Goal: Task Accomplishment & Management: Complete application form

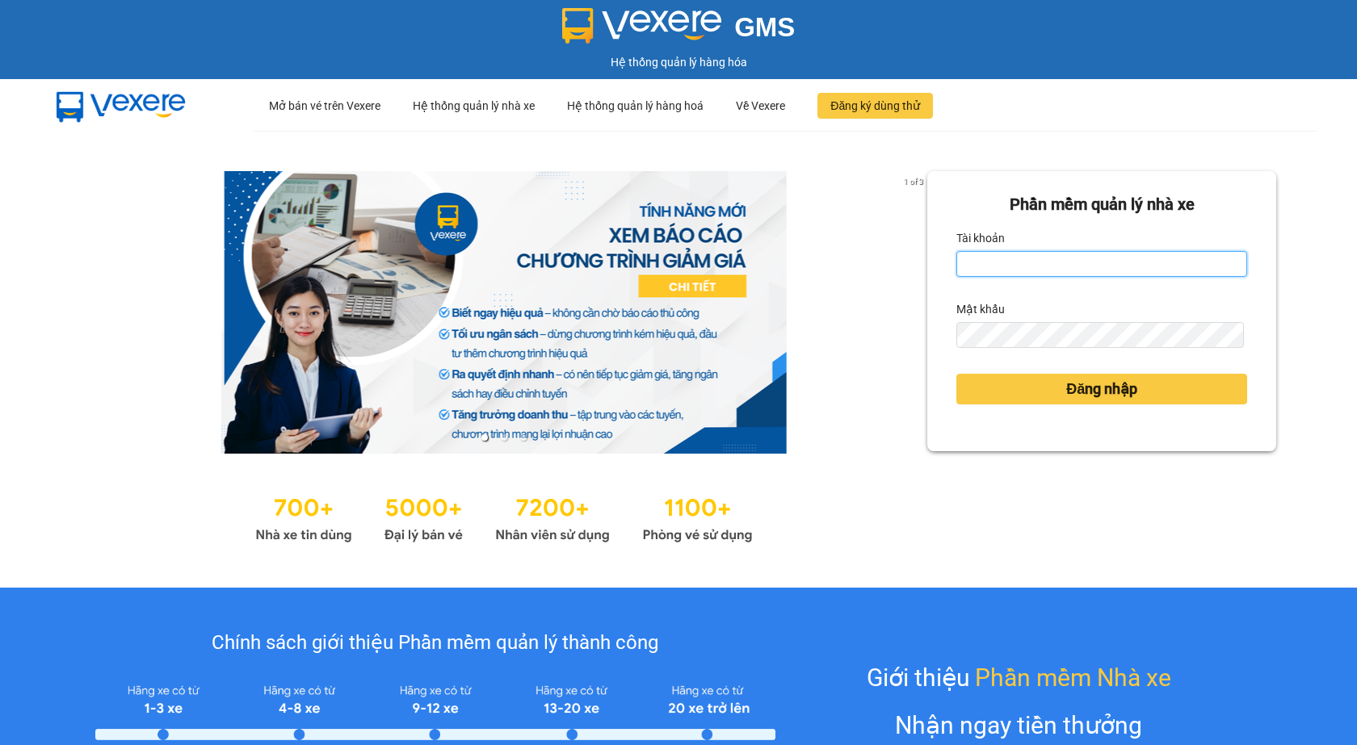
type input "giau.vtd"
click at [1002, 268] on input "giau.vtd" at bounding box center [1101, 264] width 291 height 26
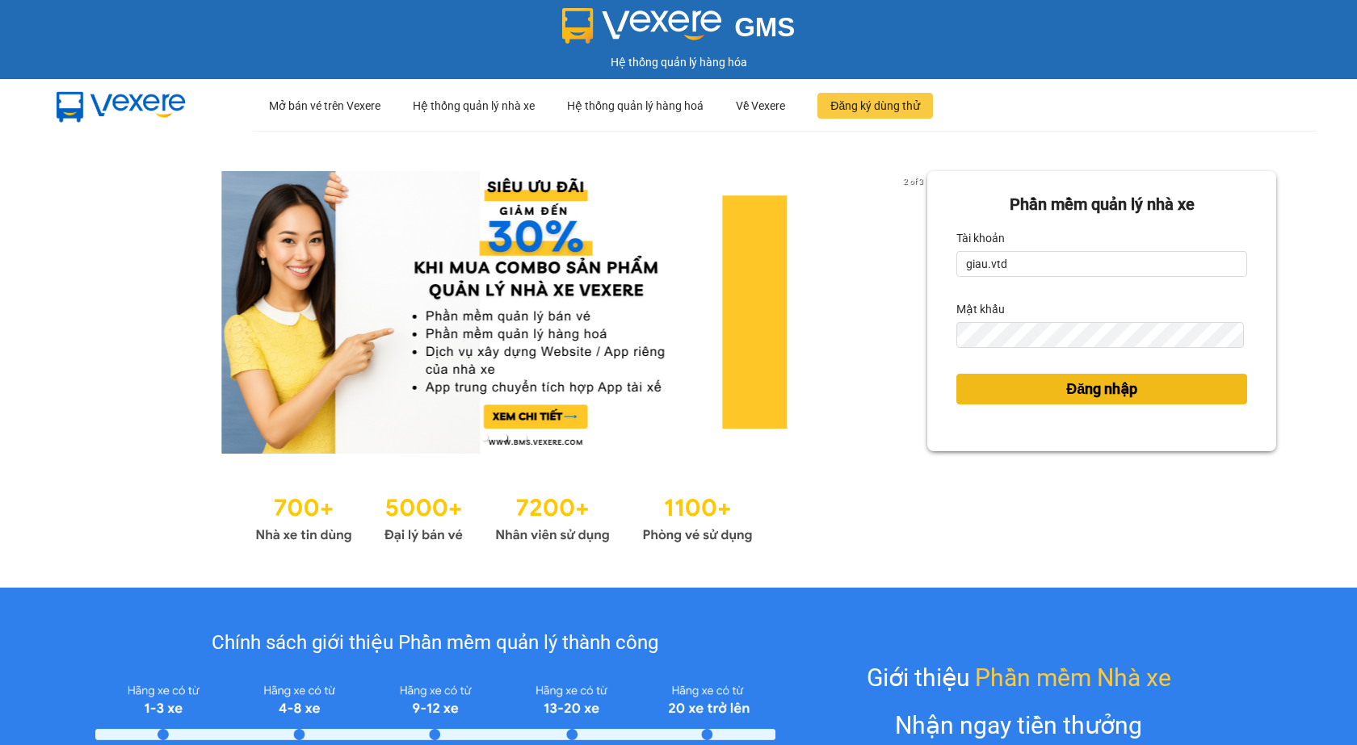
click at [1094, 394] on span "Đăng nhập" at bounding box center [1101, 389] width 71 height 23
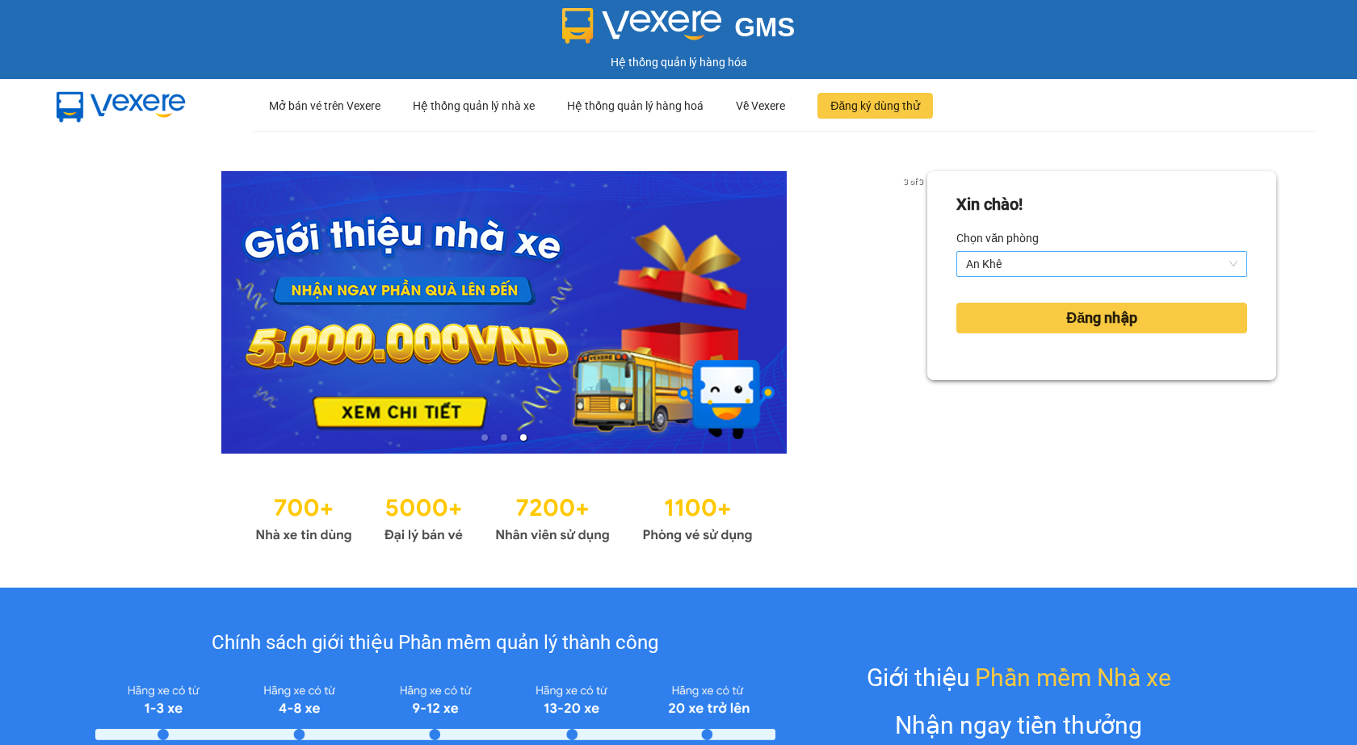
click at [998, 260] on span "An Khê" at bounding box center [1101, 264] width 271 height 24
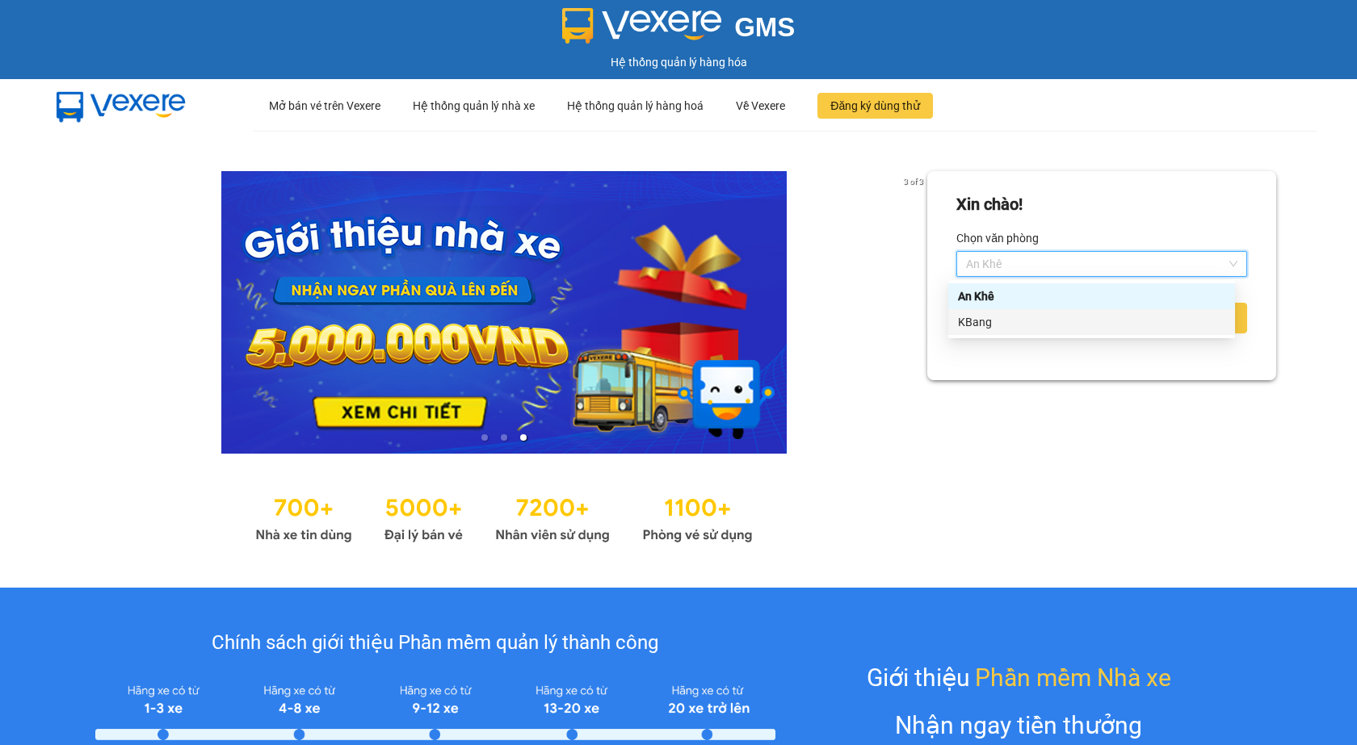
click at [1001, 321] on div "KBang" at bounding box center [1091, 322] width 267 height 18
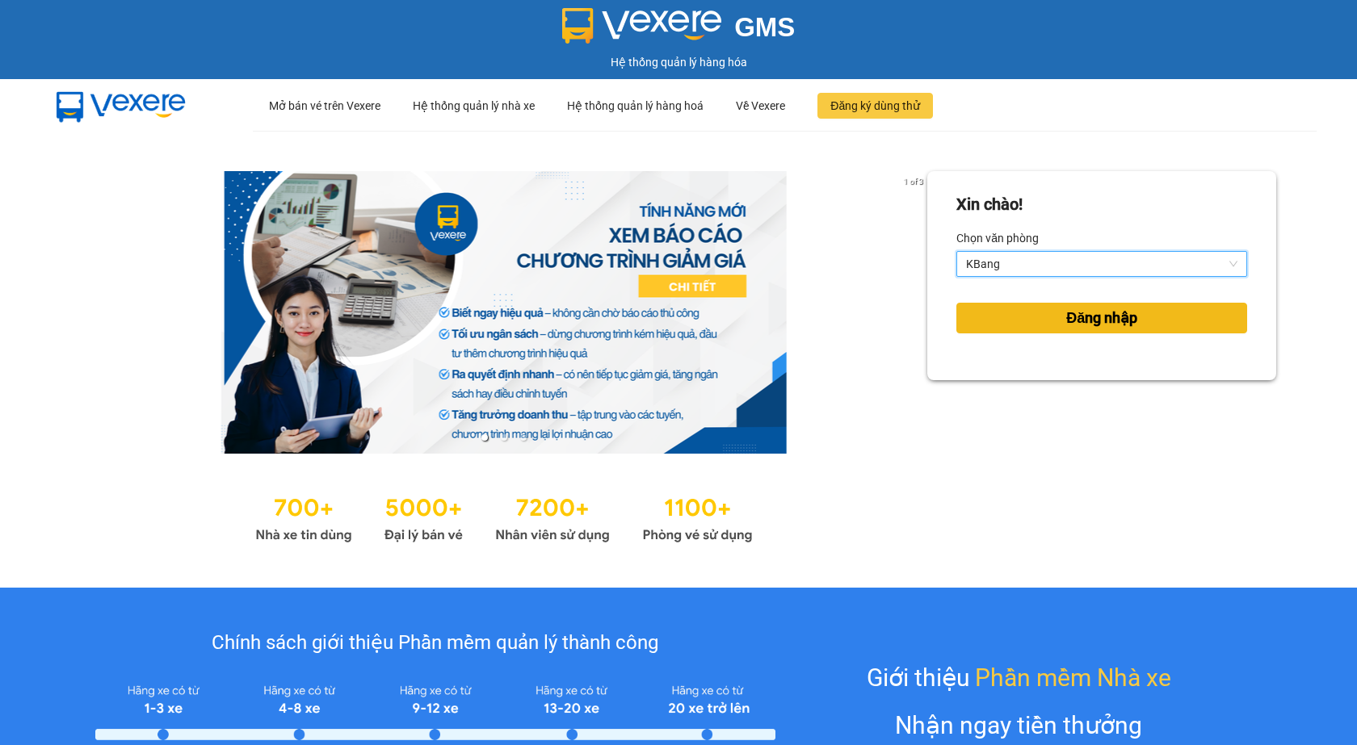
click at [1081, 325] on span "Đăng nhập" at bounding box center [1101, 318] width 71 height 23
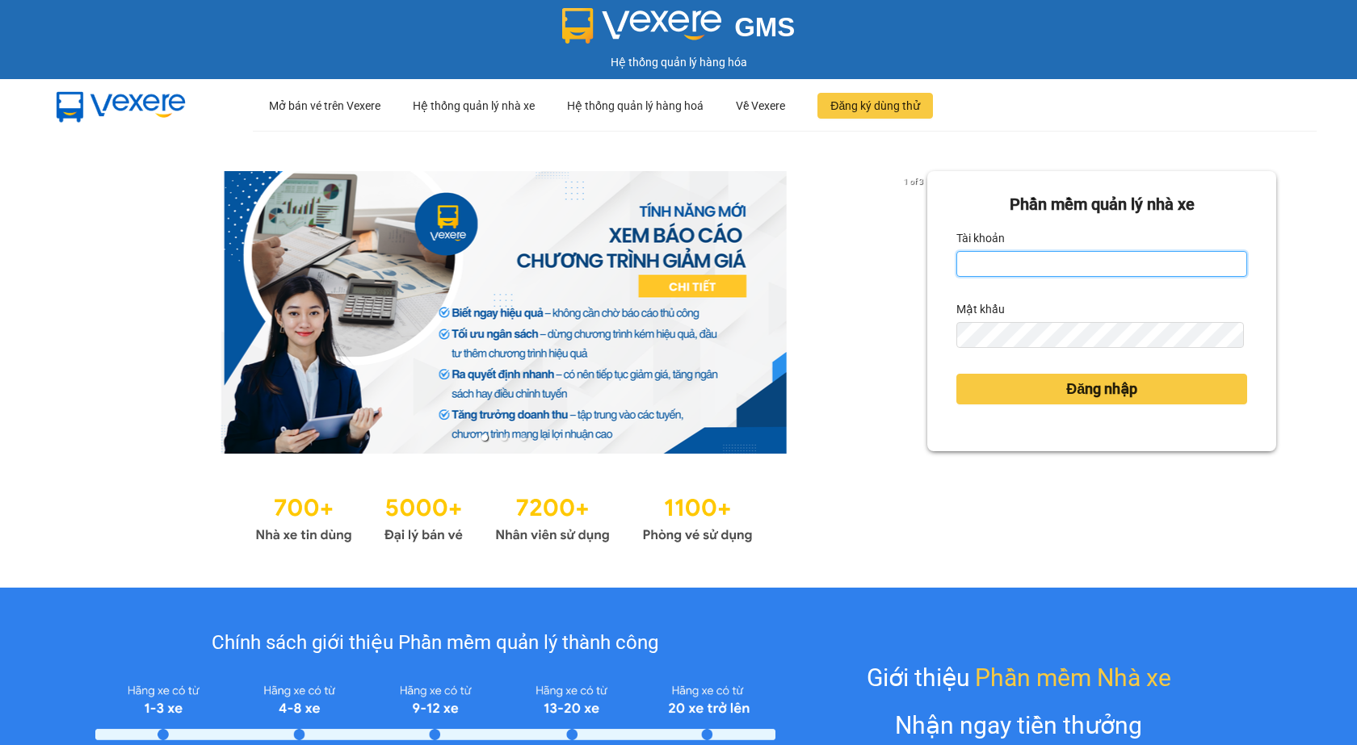
type input "giau.vtd"
click at [1005, 267] on input "giau.vtd" at bounding box center [1101, 264] width 291 height 26
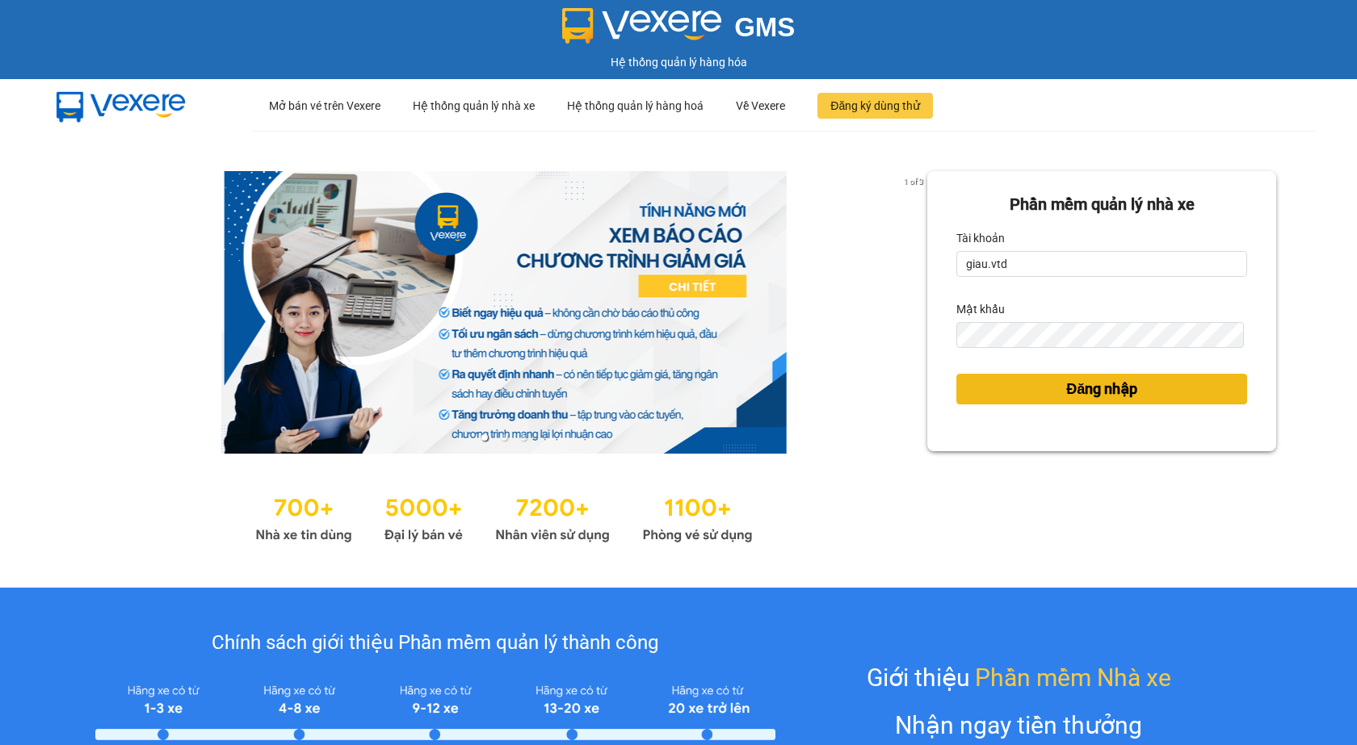
click at [1096, 394] on span "Đăng nhập" at bounding box center [1101, 389] width 71 height 23
type input "giau.vtd"
click at [1109, 391] on span "Đăng nhập" at bounding box center [1101, 389] width 71 height 23
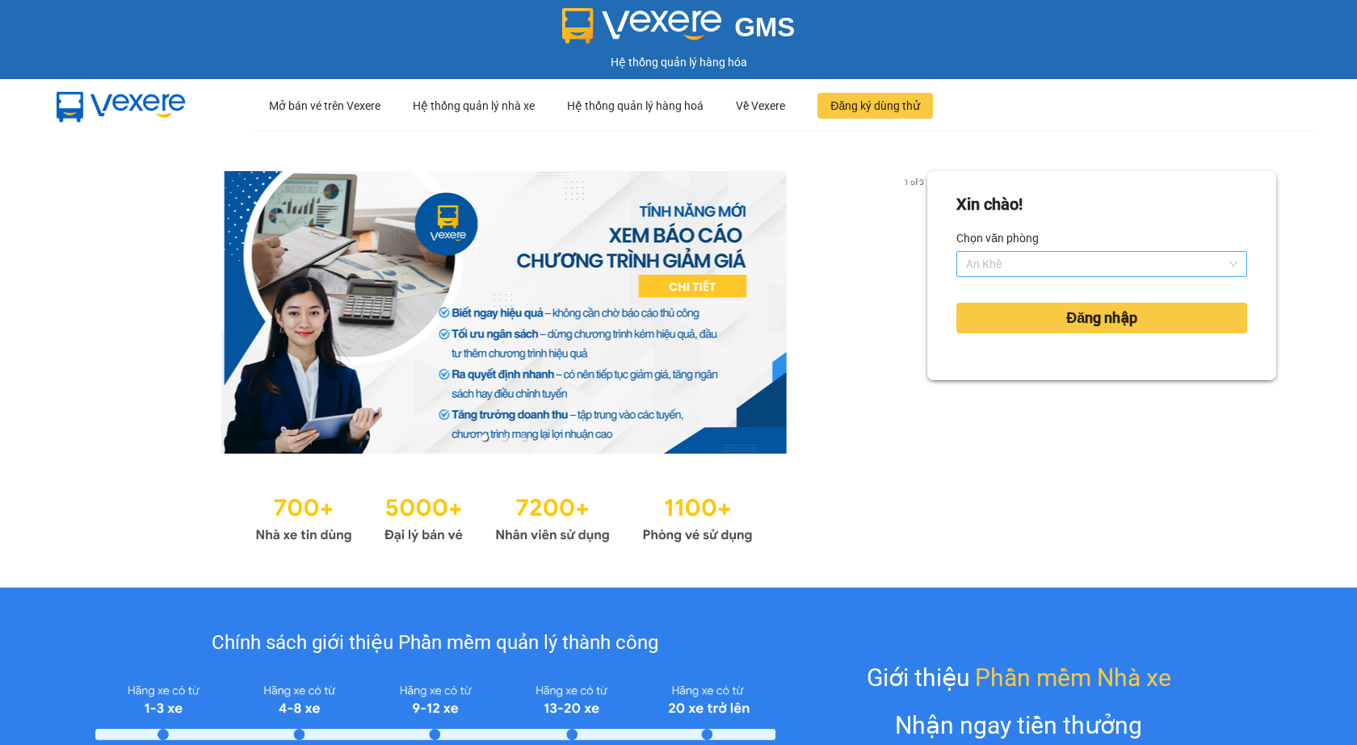
click at [1009, 254] on span "An Khê" at bounding box center [1101, 264] width 271 height 24
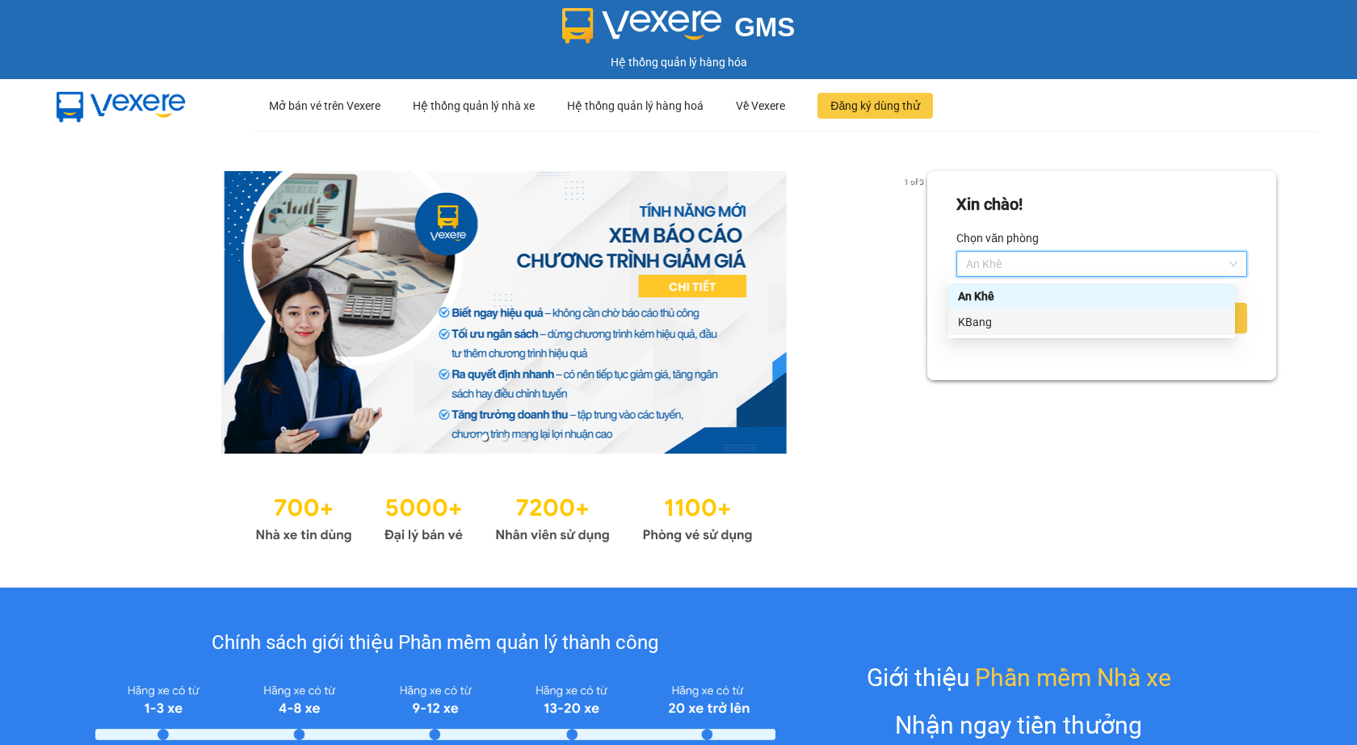
click at [1001, 324] on div "KBang" at bounding box center [1091, 322] width 267 height 18
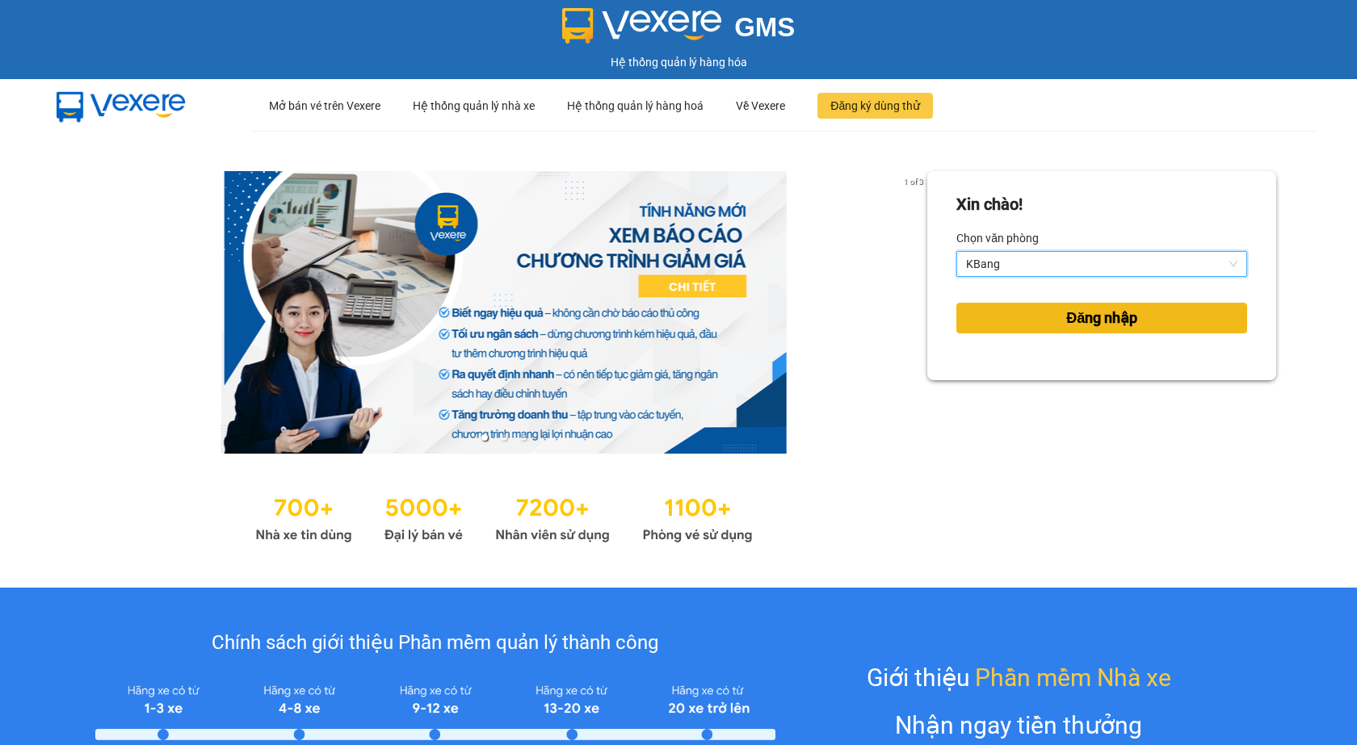
click at [1078, 324] on span "Đăng nhập" at bounding box center [1101, 318] width 71 height 23
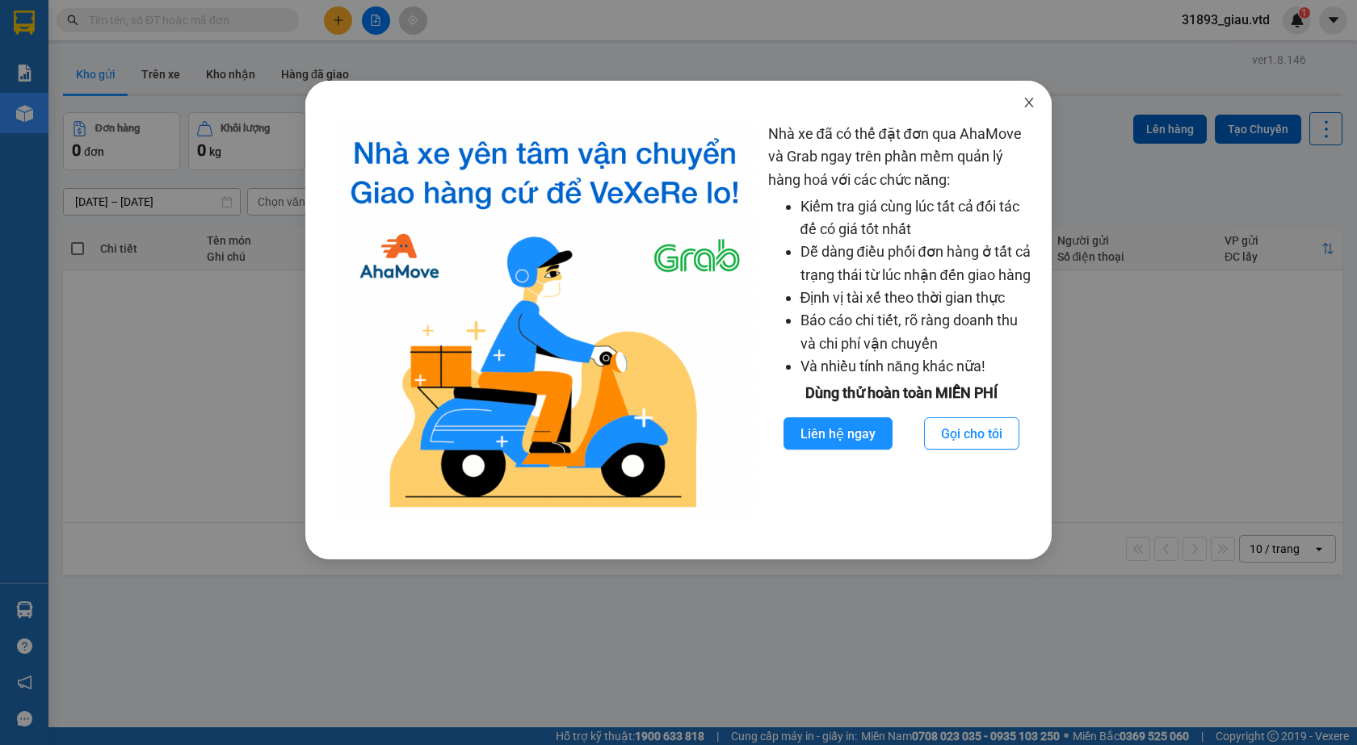
click at [1024, 103] on icon "close" at bounding box center [1028, 102] width 13 height 13
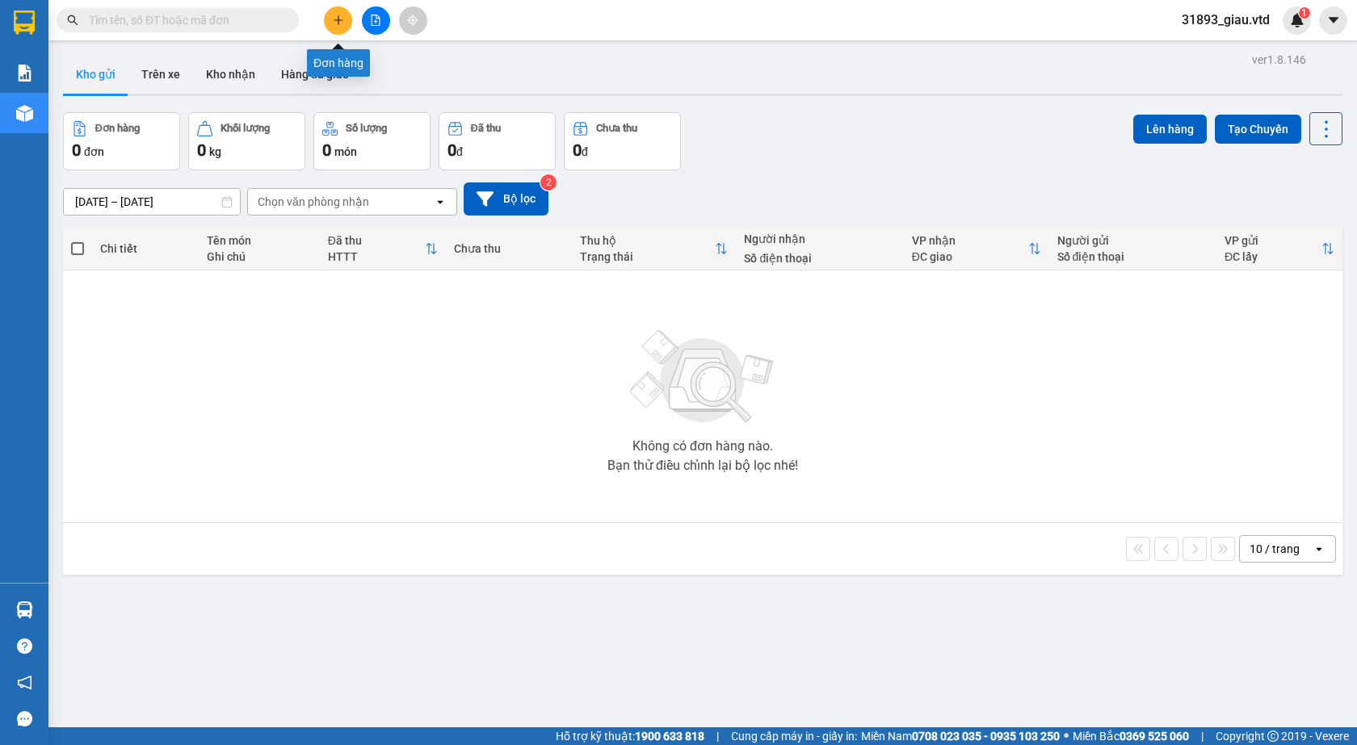
click at [340, 21] on icon "plus" at bounding box center [338, 20] width 11 height 11
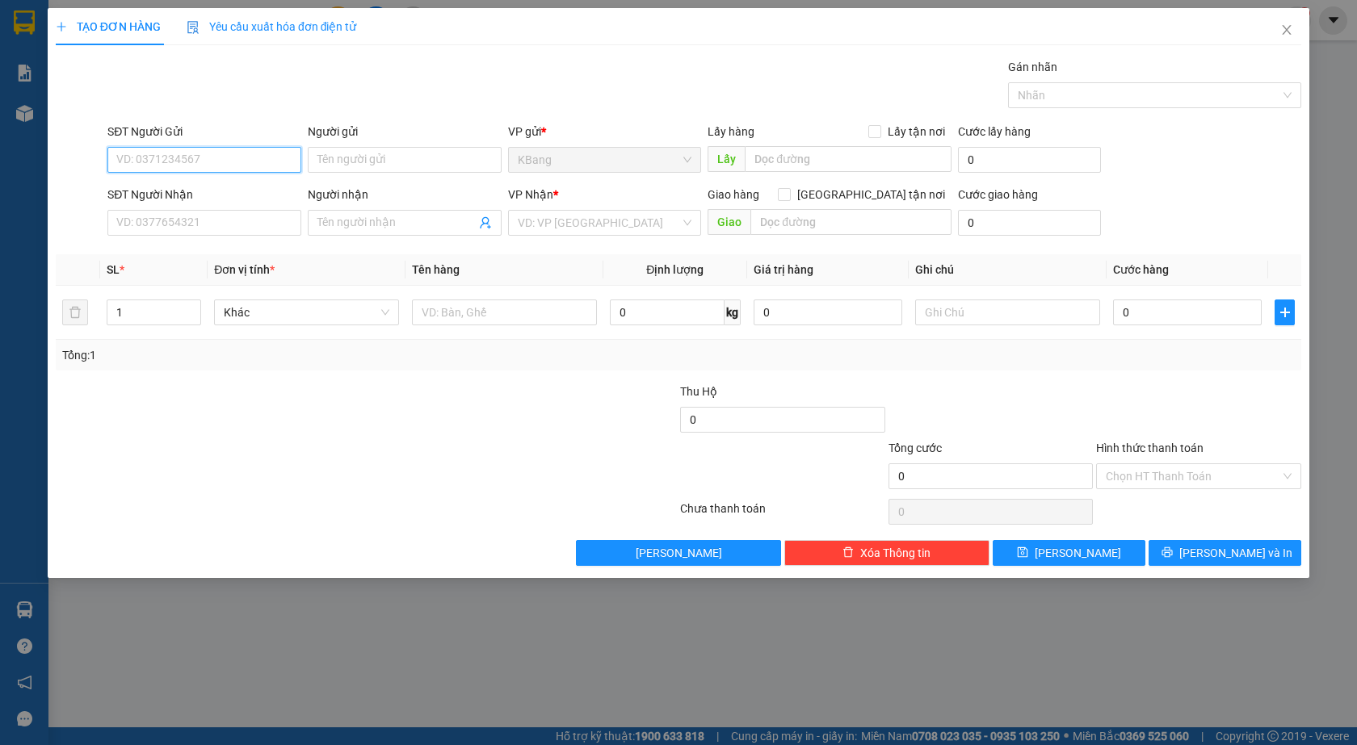
drag, startPoint x: 167, startPoint y: 154, endPoint x: 313, endPoint y: 65, distance: 170.8
click at [201, 129] on div "SĐT Người Gửi VD: 0371234567" at bounding box center [204, 151] width 194 height 57
click at [190, 198] on div "0981324145" at bounding box center [204, 192] width 174 height 18
type input "0981324145"
type input "0904910674"
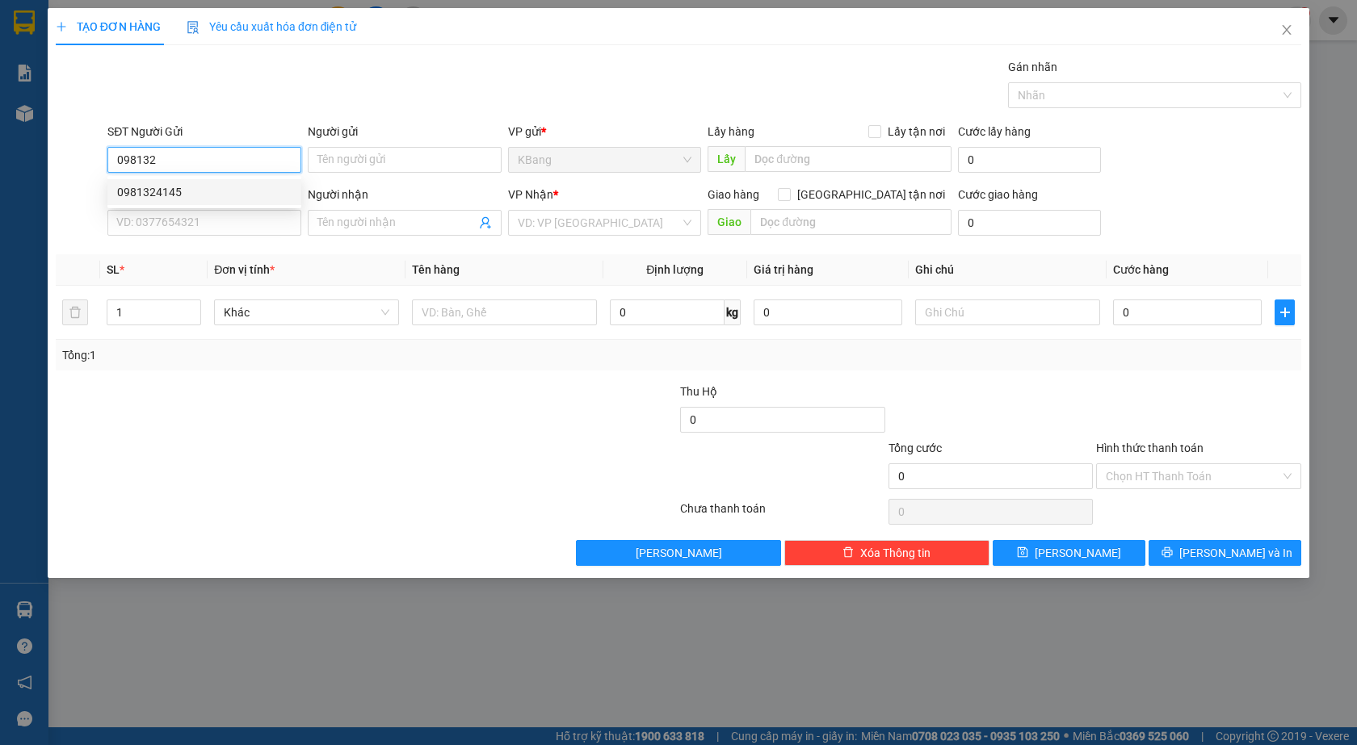
type input "lành"
type input "0981324145"
click at [216, 413] on div at bounding box center [262, 411] width 416 height 57
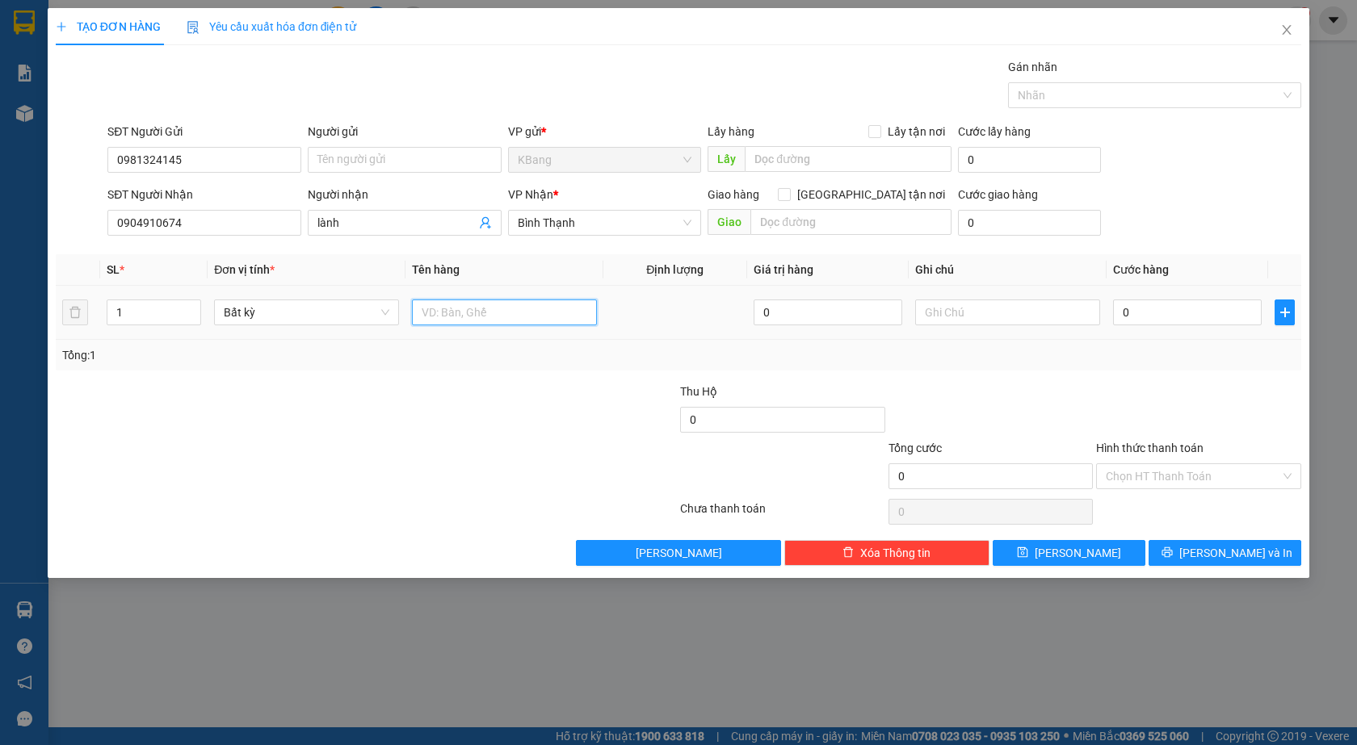
drag, startPoint x: 450, startPoint y: 314, endPoint x: 429, endPoint y: 475, distance: 162.1
click at [449, 317] on input "text" at bounding box center [504, 313] width 185 height 26
type input "1 th"
click at [1156, 320] on input "0" at bounding box center [1187, 313] width 149 height 26
type input "5"
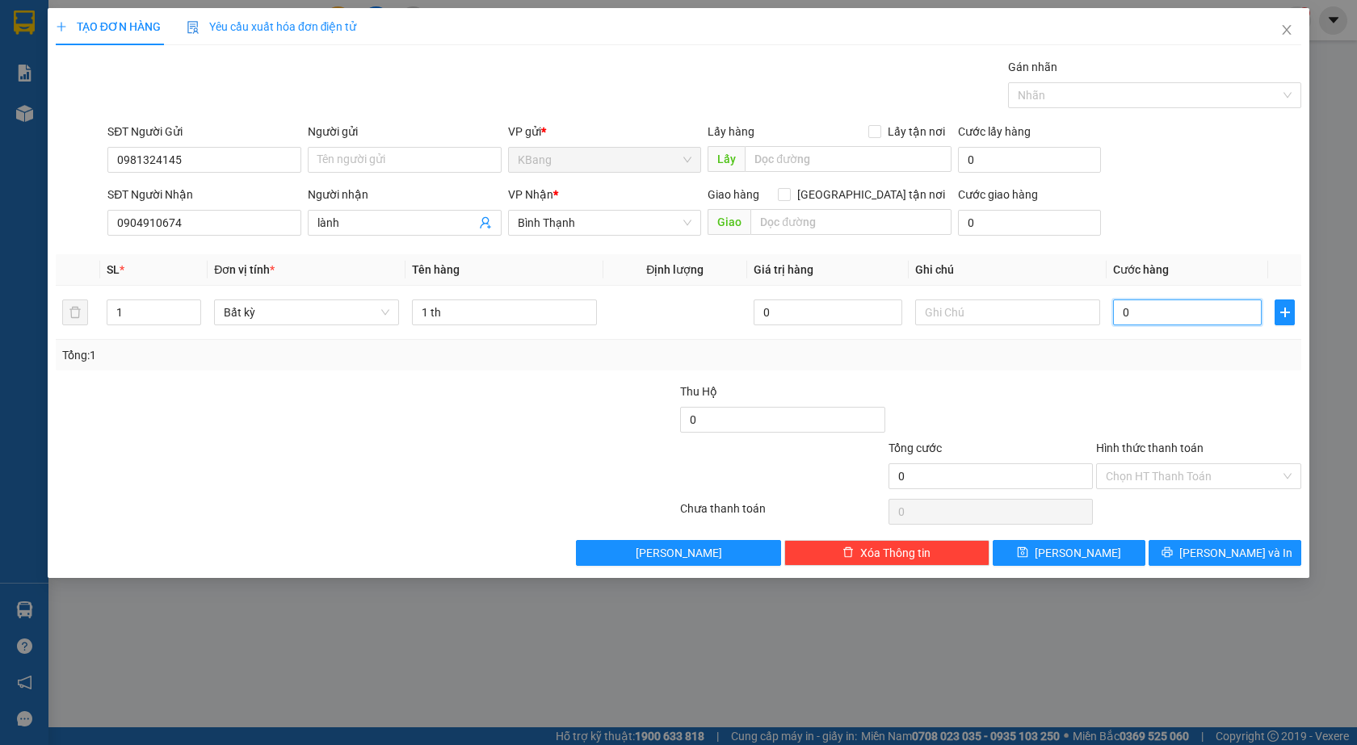
type input "5"
type input "50"
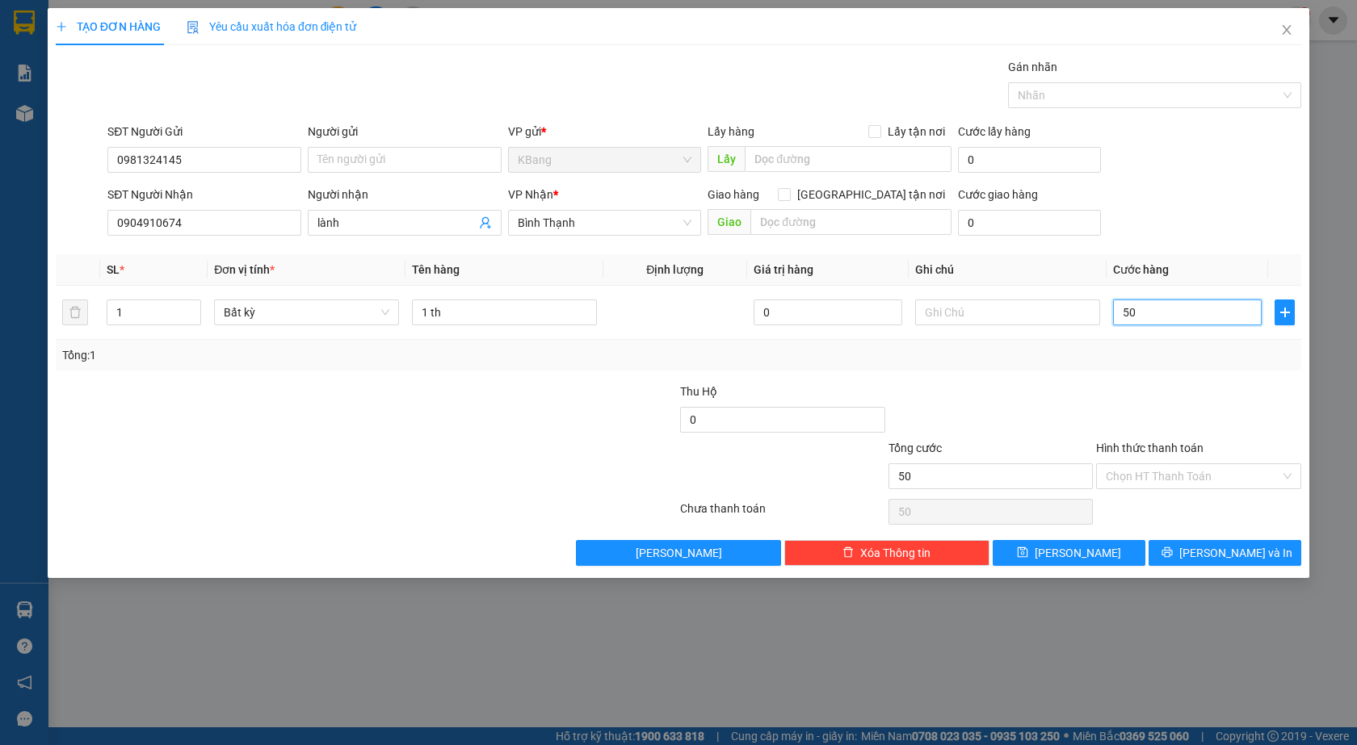
type input "500"
type input "5.000"
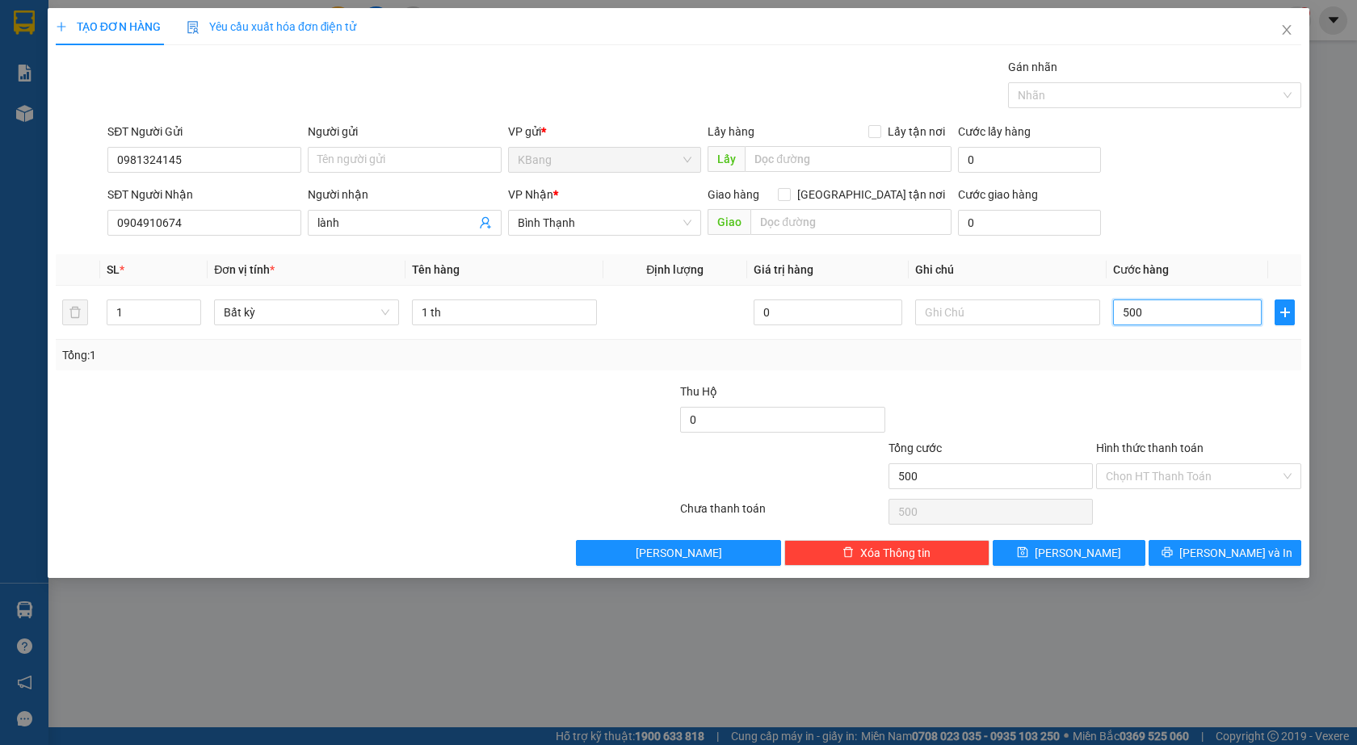
type input "5.000"
type input "50.000"
type input "5.000"
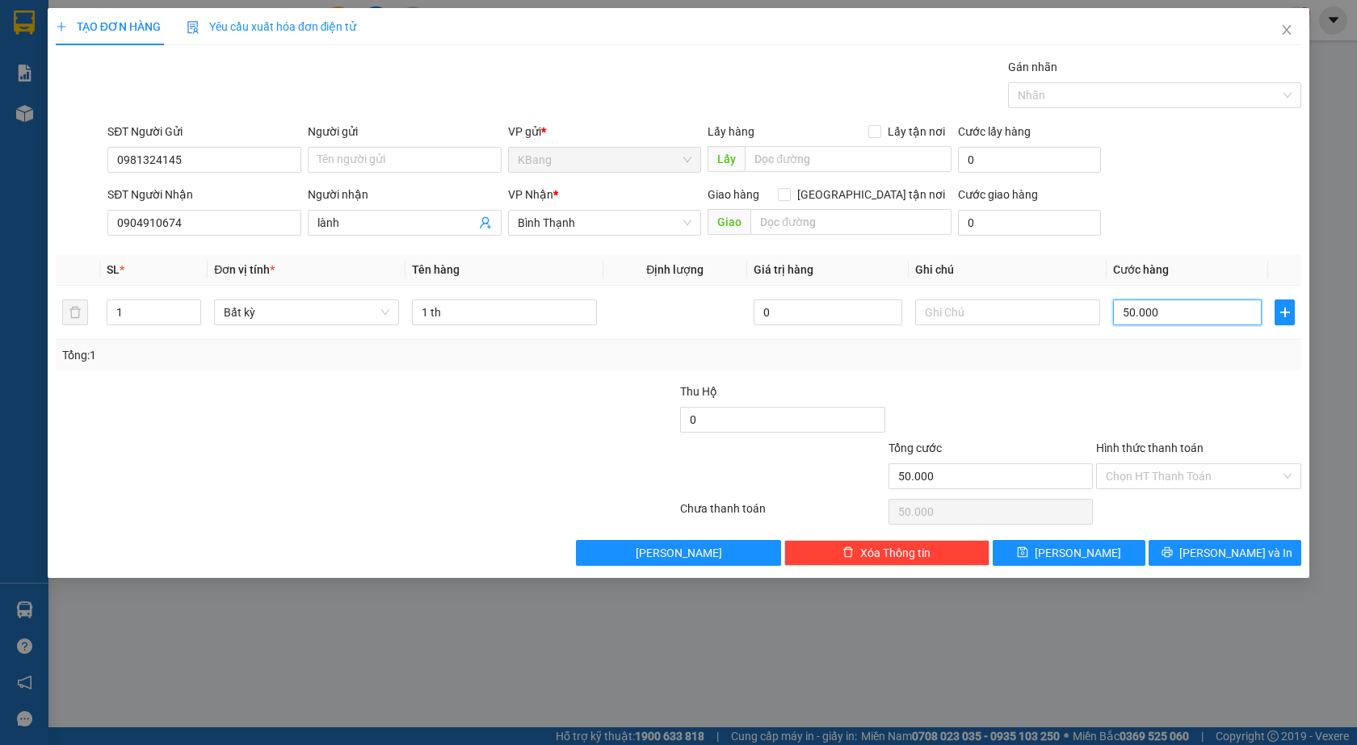
type input "5.000"
type input "500"
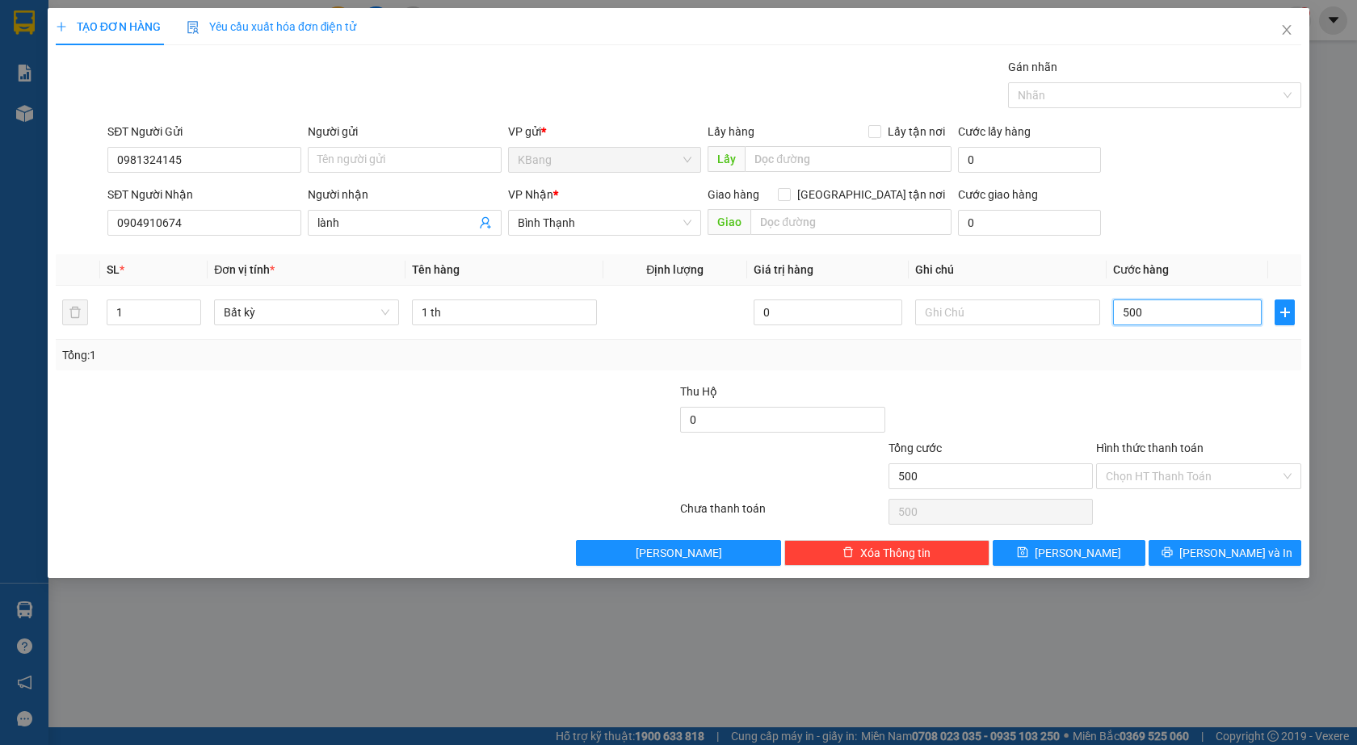
type input "50"
type input "5"
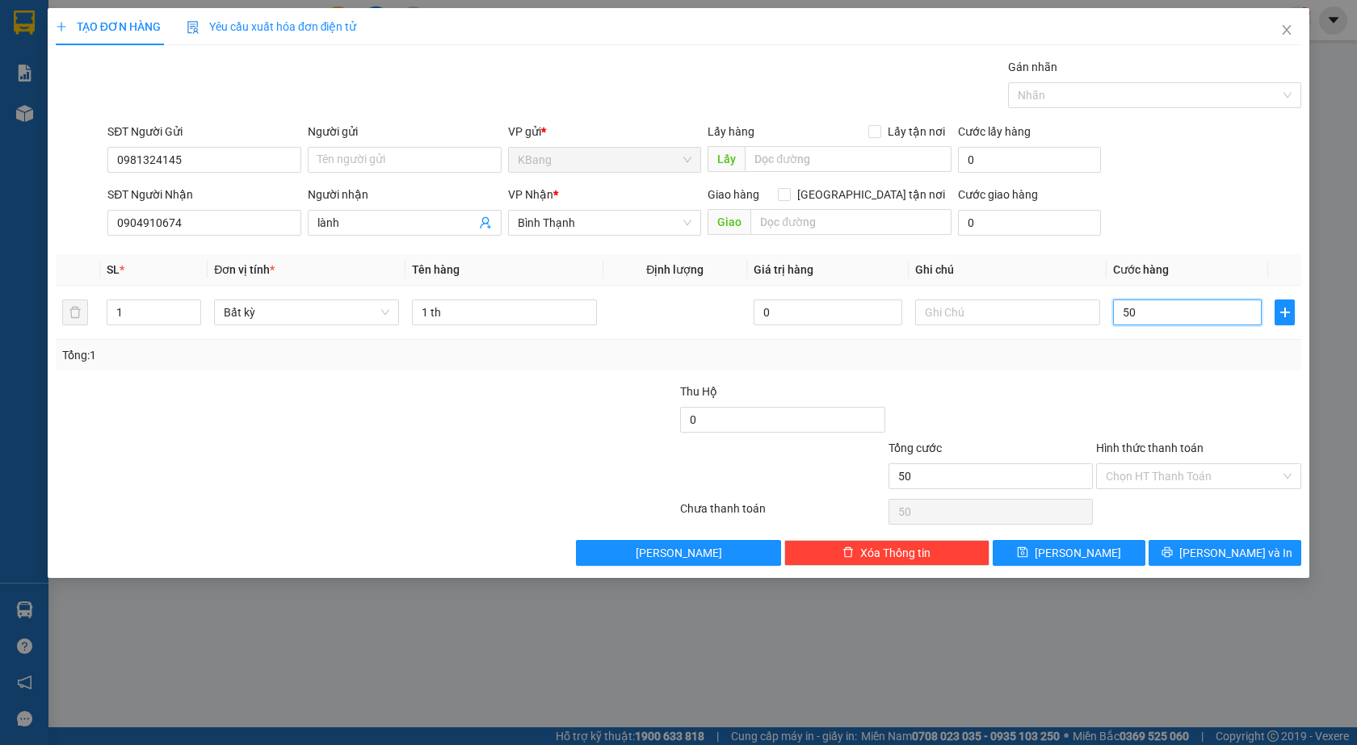
type input "5"
type input "0"
type input "04"
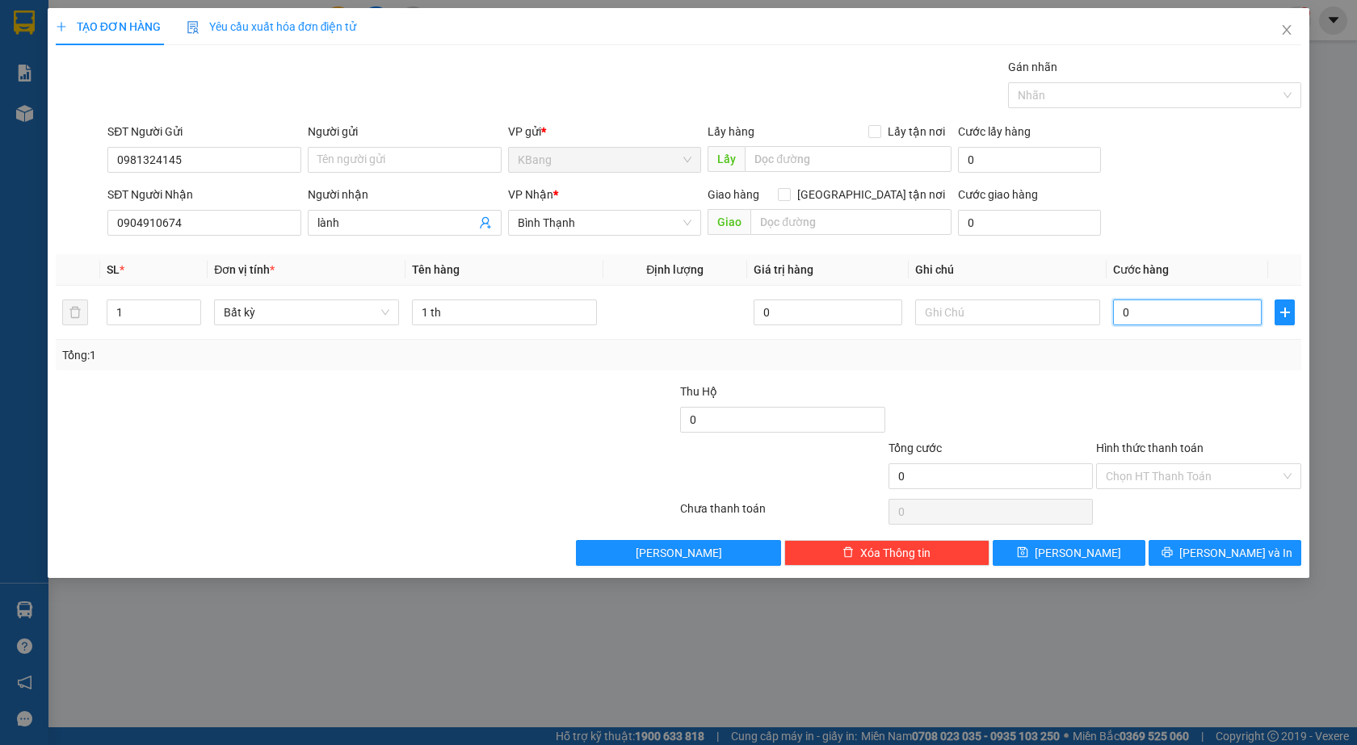
type input "4"
type input "040"
type input "40"
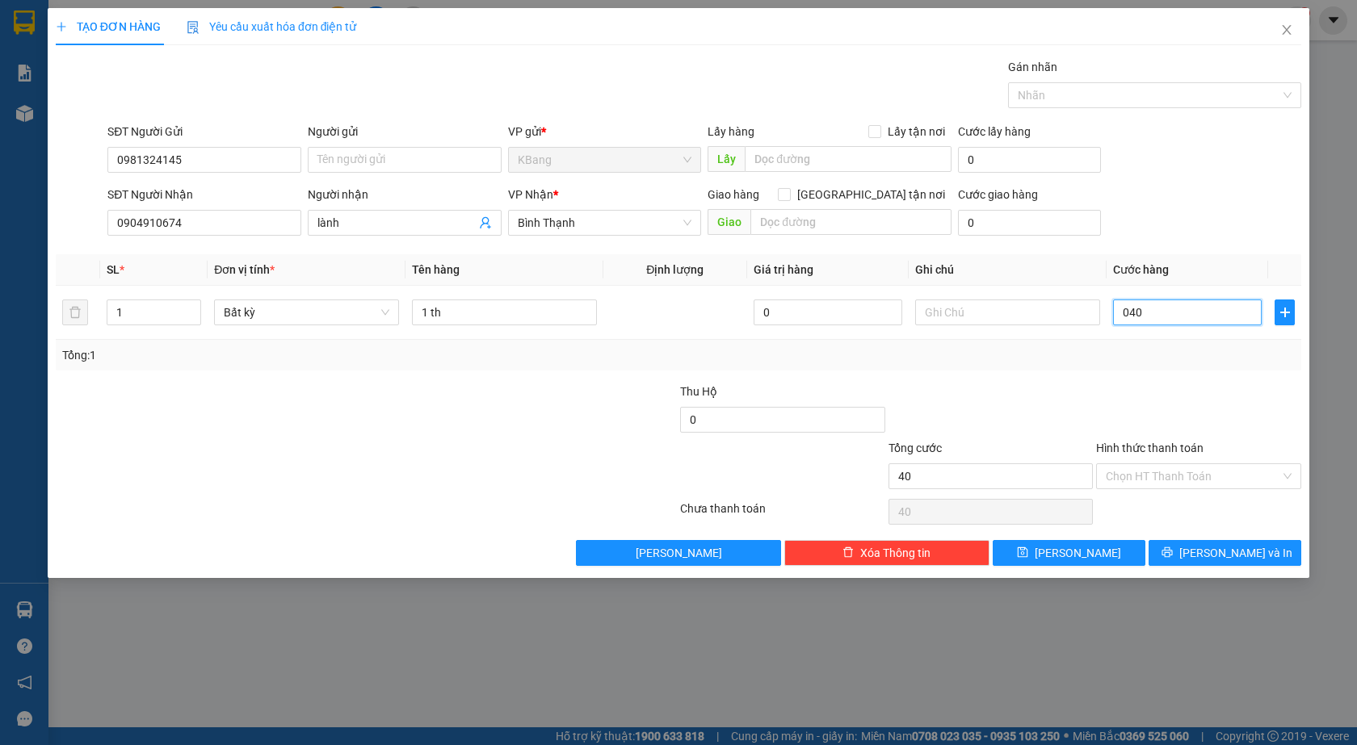
type input "0.400"
type input "400"
type input "04.000"
type input "4.000"
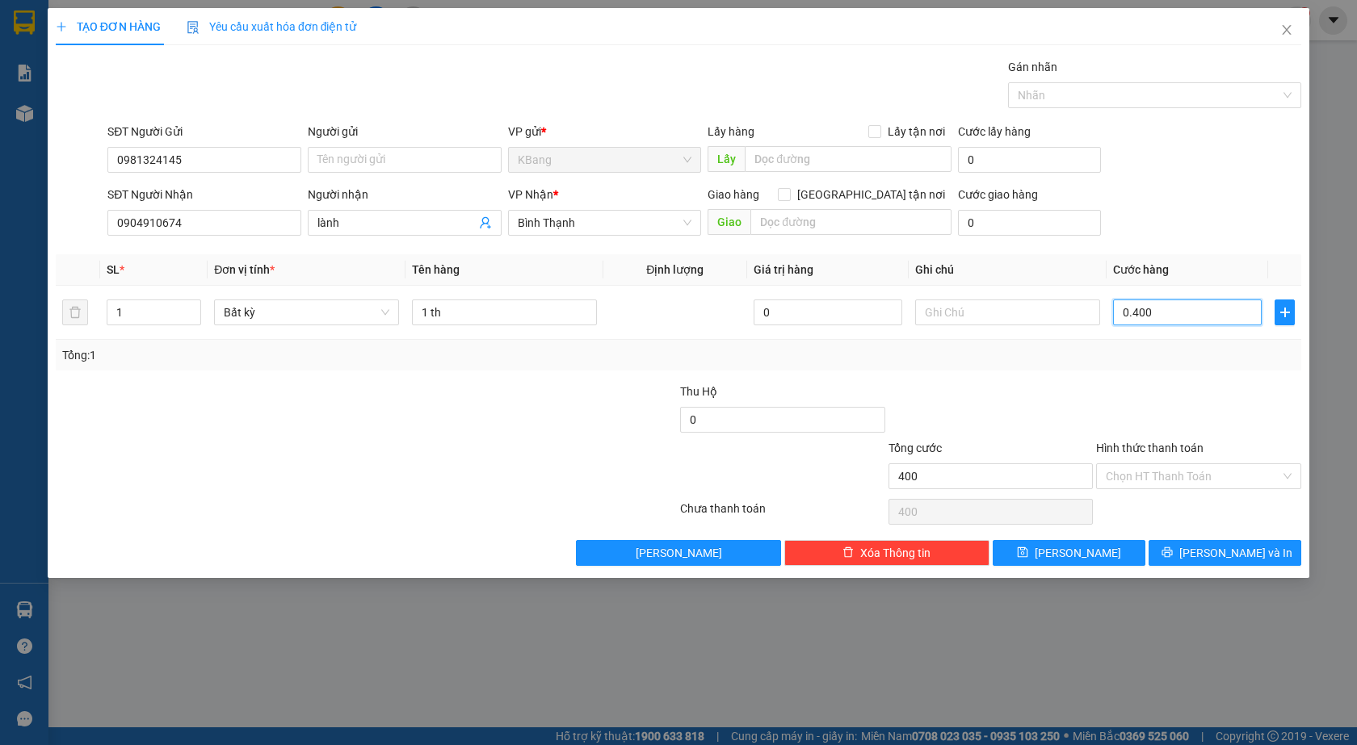
type input "4.000"
type input "040.000"
type input "40.000"
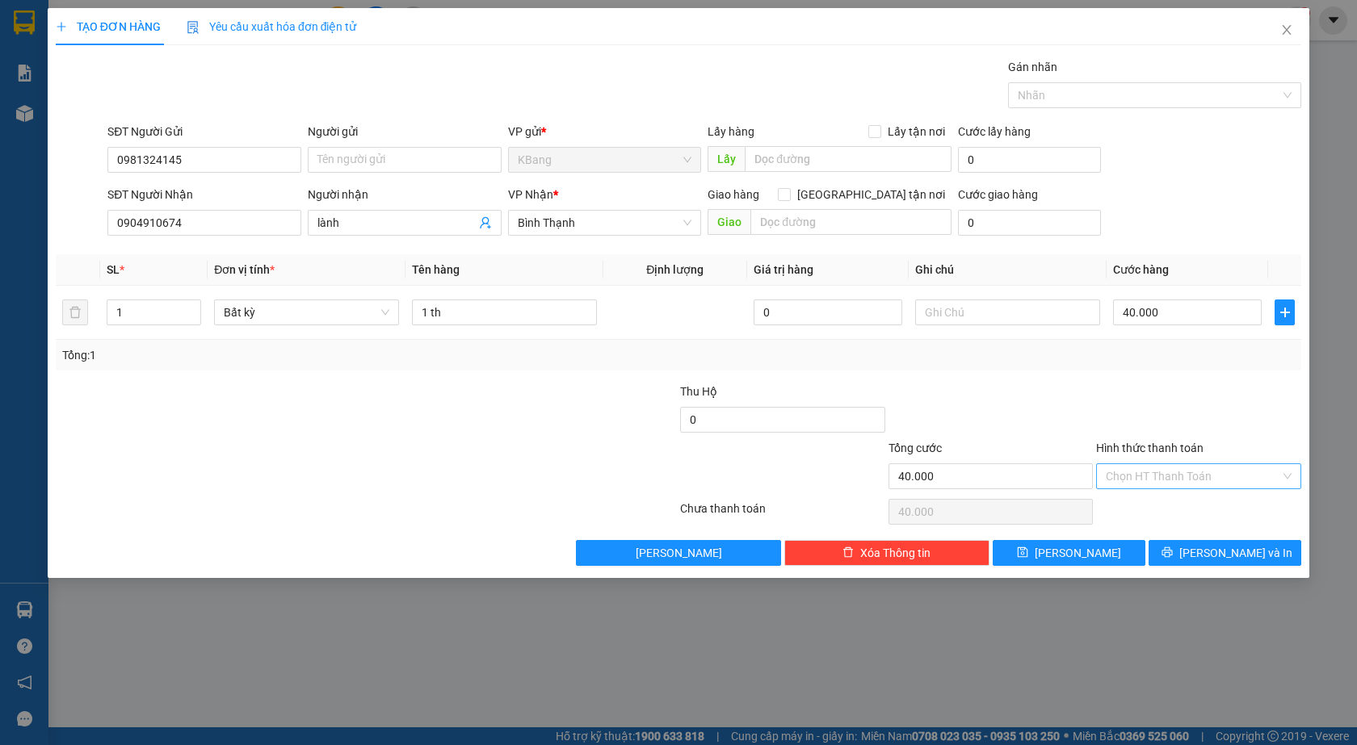
click at [1170, 477] on input "Hình thức thanh toán" at bounding box center [1193, 476] width 174 height 24
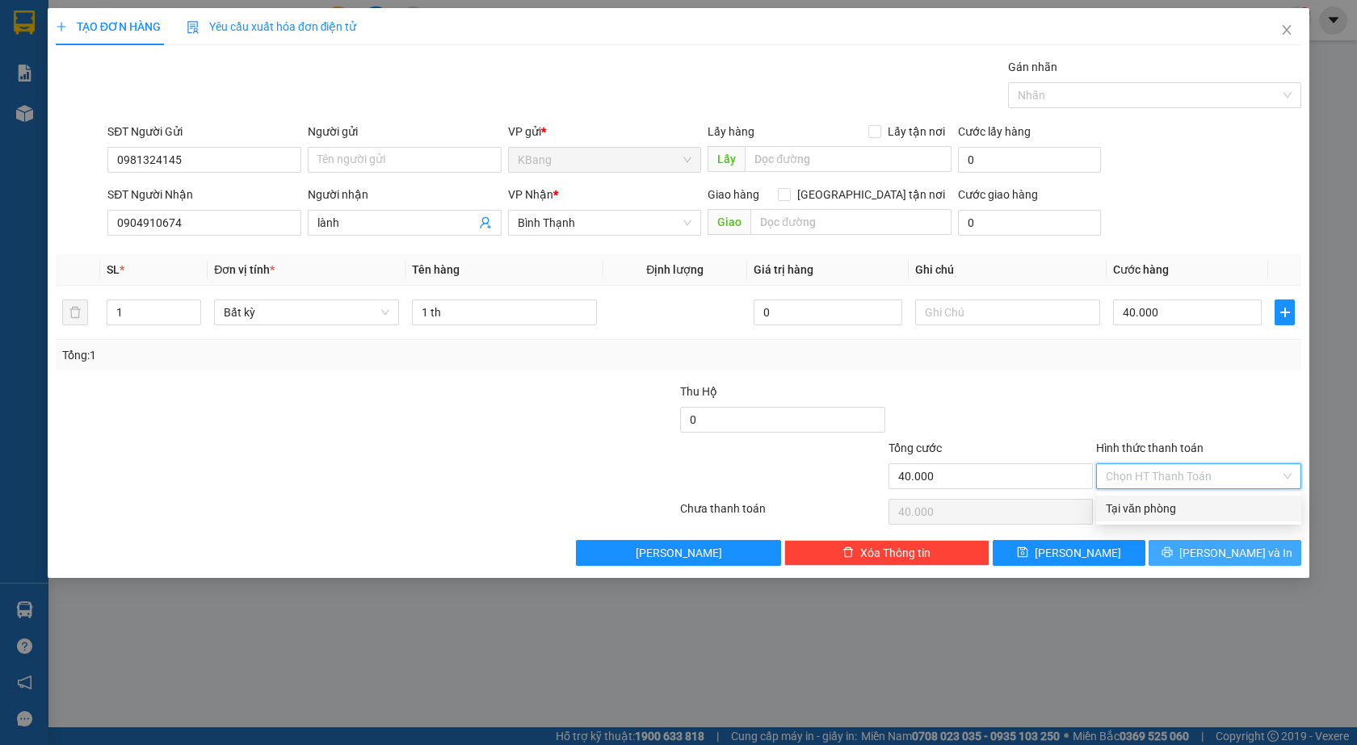
drag, startPoint x: 1123, startPoint y: 510, endPoint x: 1212, endPoint y: 545, distance: 95.4
click at [1123, 512] on div "Tại văn phòng" at bounding box center [1199, 509] width 186 height 18
type input "0"
click at [1216, 552] on span "Lưu và In" at bounding box center [1235, 553] width 113 height 18
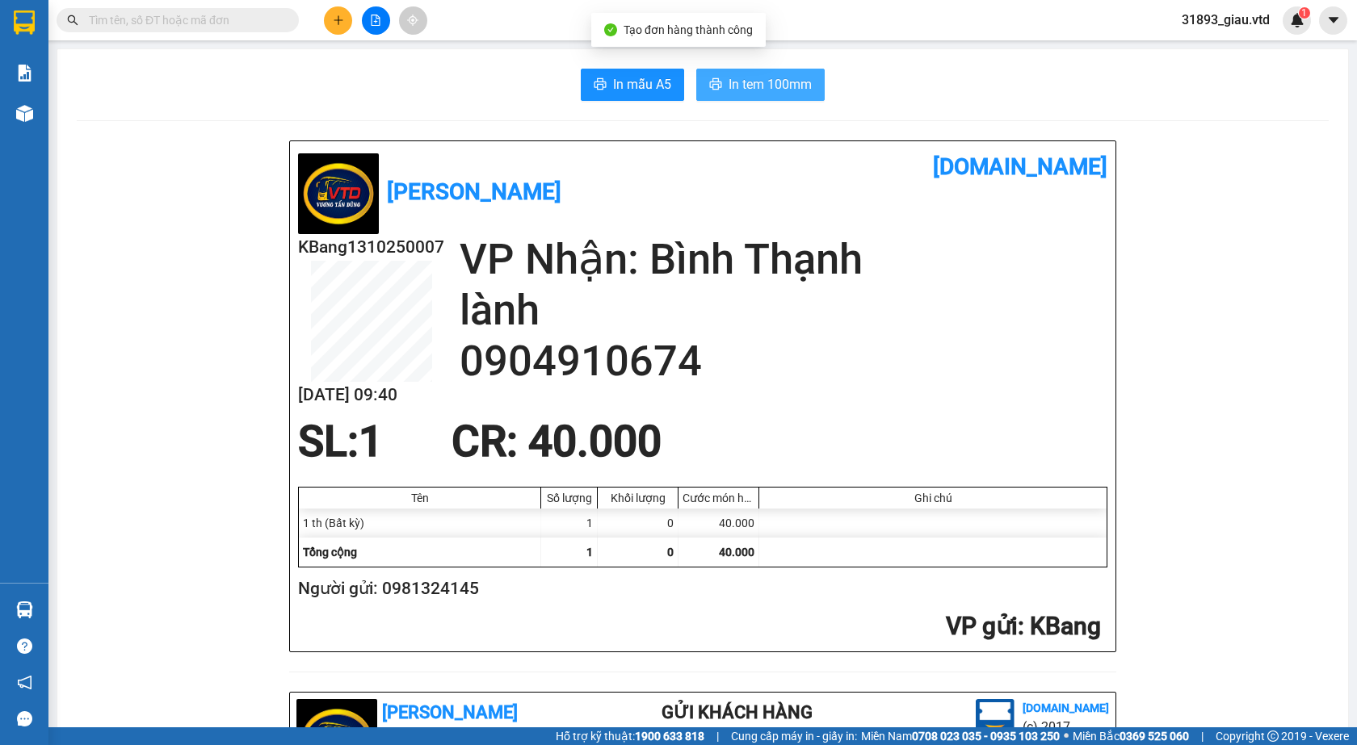
click at [743, 81] on span "In tem 100mm" at bounding box center [769, 84] width 83 height 20
